Goal: Transaction & Acquisition: Purchase product/service

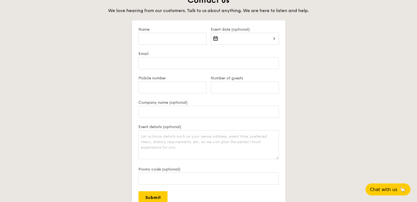
scroll to position [1233, 0]
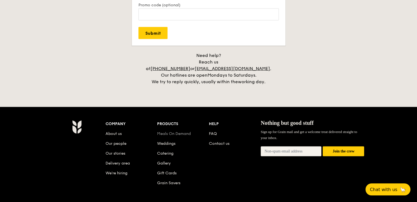
click at [173, 132] on link "Meals On Demand" at bounding box center [174, 134] width 34 height 5
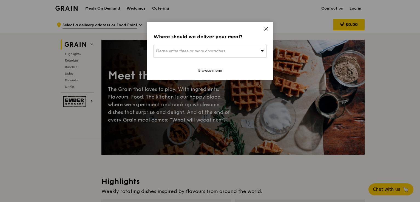
click at [267, 27] on icon at bounding box center [266, 28] width 5 height 5
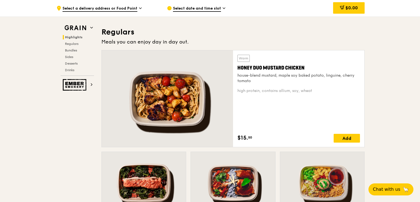
scroll to position [356, 0]
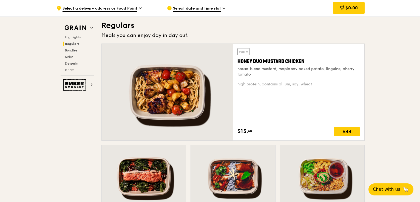
click at [302, 117] on div "Warm Honey Duo Mustard Chicken house-blend mustard, maple soy baked potato, lin…" at bounding box center [298, 92] width 122 height 88
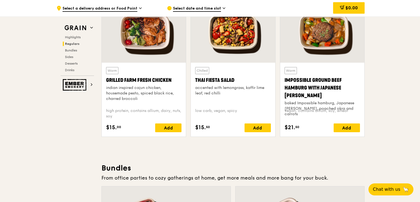
scroll to position [674, 0]
